Goal: Use online tool/utility: Utilize a website feature to perform a specific function

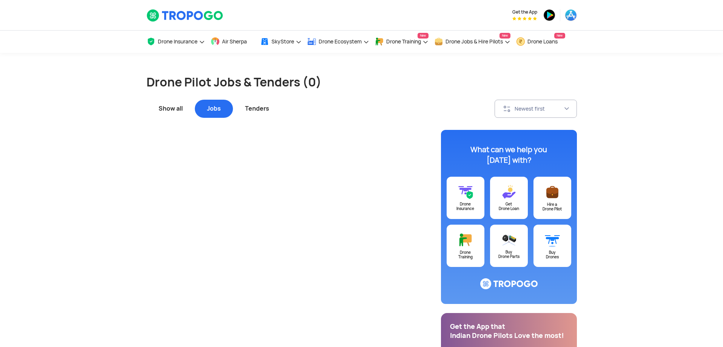
click at [264, 109] on div "Tenders" at bounding box center [257, 109] width 48 height 18
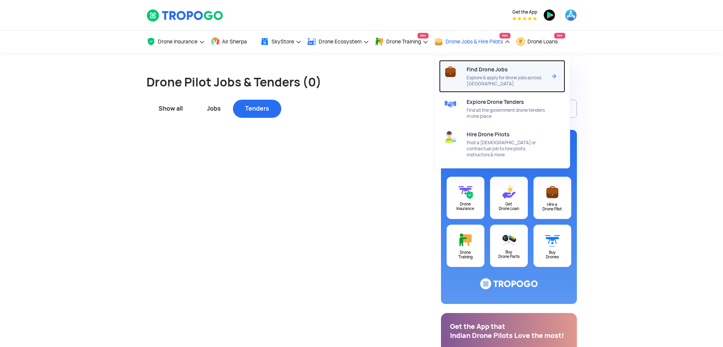
click at [479, 73] on div "Find Drone Jobs Explore & apply for drone jobs across [GEOGRAPHIC_DATA]" at bounding box center [507, 76] width 83 height 32
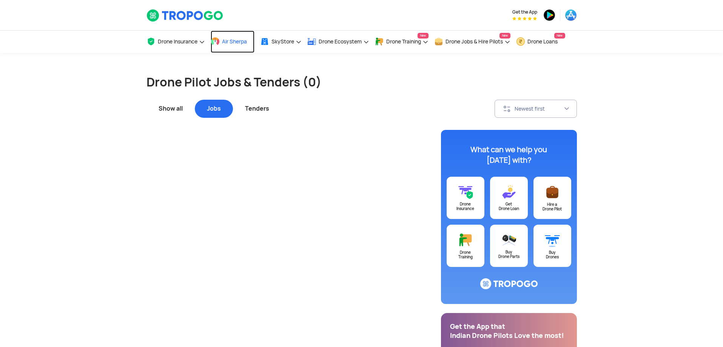
click at [235, 46] on link "Air Sherpa" at bounding box center [233, 42] width 44 height 22
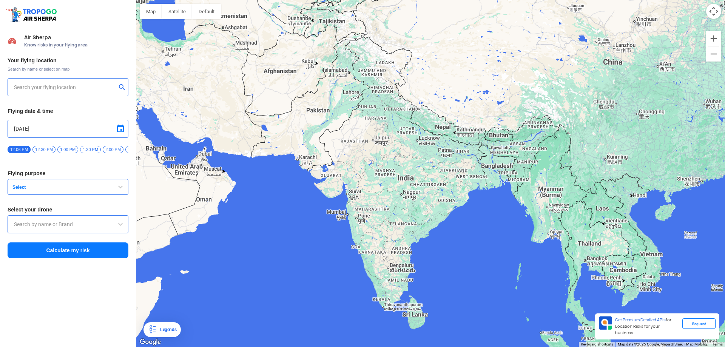
click at [79, 190] on span "Select" at bounding box center [56, 187] width 94 height 6
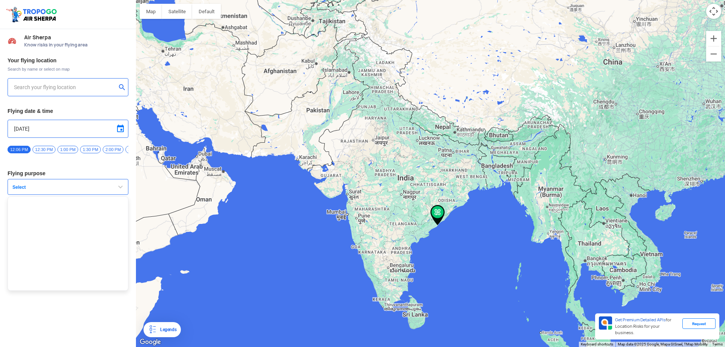
type input "HPCL Colony, Pandurangapuram, Visakhapatnam, Andhra Pradesh 530003, India"
click at [75, 90] on input "HPCL Colony, Pandurangapuram, Visakhapatnam, Andhra Pradesh 530003, India" at bounding box center [65, 87] width 102 height 9
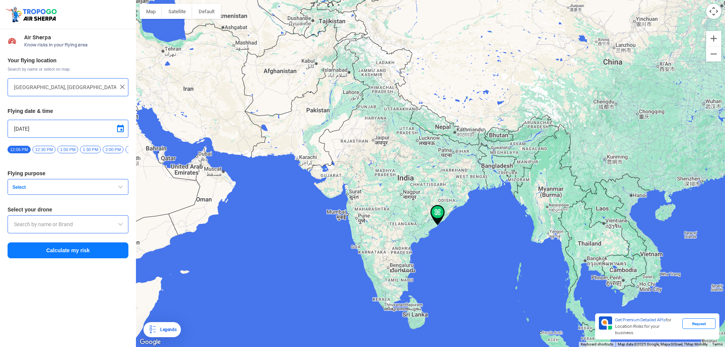
click at [442, 215] on img at bounding box center [437, 215] width 14 height 20
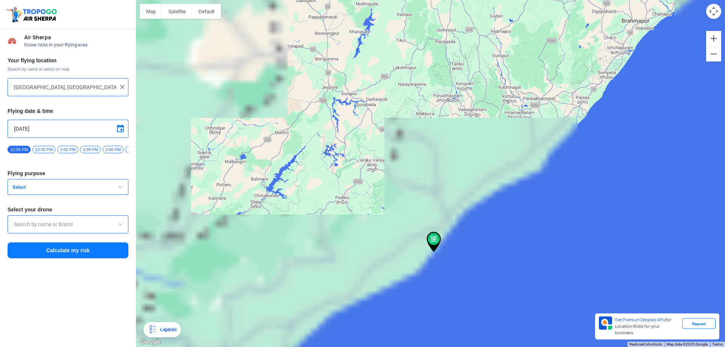
drag, startPoint x: 446, startPoint y: 297, endPoint x: 437, endPoint y: 141, distance: 156.1
click at [437, 141] on div at bounding box center [430, 173] width 589 height 347
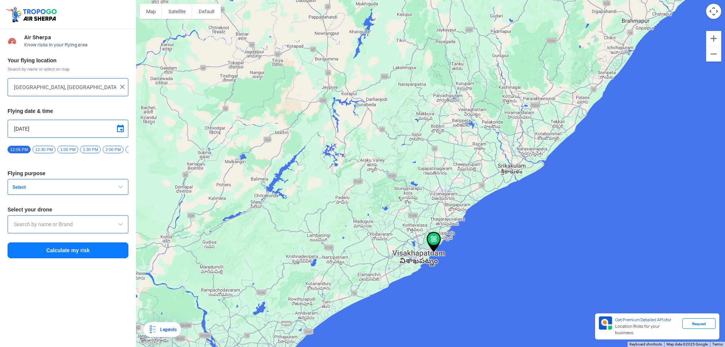
click at [431, 242] on img at bounding box center [433, 242] width 14 height 20
click at [42, 190] on span "Select" at bounding box center [56, 187] width 94 height 6
